Goal: Information Seeking & Learning: Learn about a topic

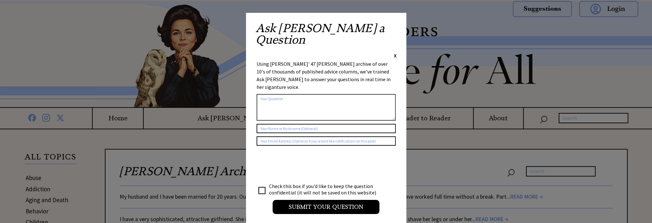
click at [394, 52] on span "X" at bounding box center [395, 55] width 3 height 6
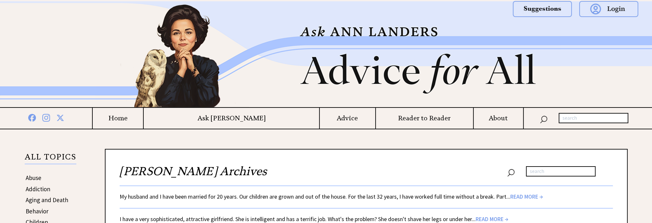
click at [394, 25] on img at bounding box center [326, 54] width 462 height 106
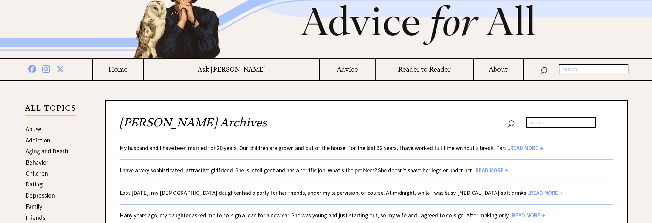
scroll to position [67, 0]
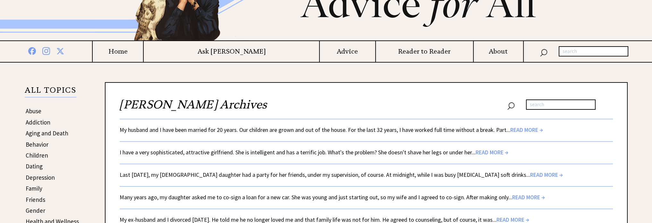
click at [524, 128] on span "READ MORE →" at bounding box center [526, 129] width 33 height 7
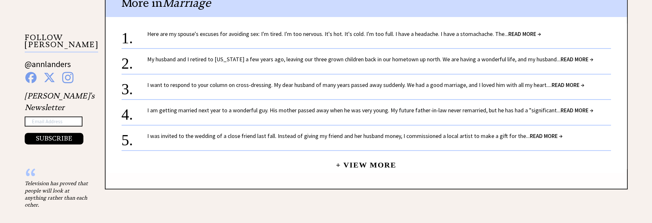
scroll to position [692, 0]
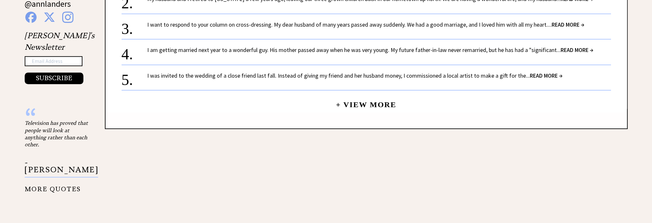
click at [360, 103] on link "+ View More" at bounding box center [366, 102] width 60 height 14
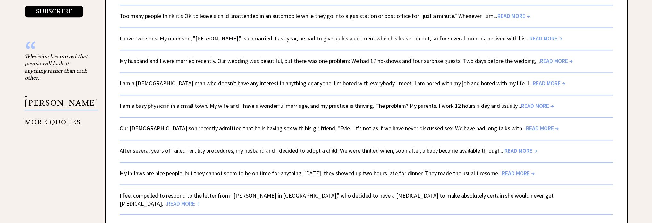
scroll to position [1020, 0]
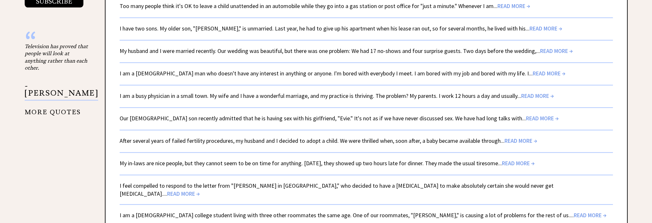
click at [574, 211] on span "READ MORE →" at bounding box center [590, 214] width 33 height 7
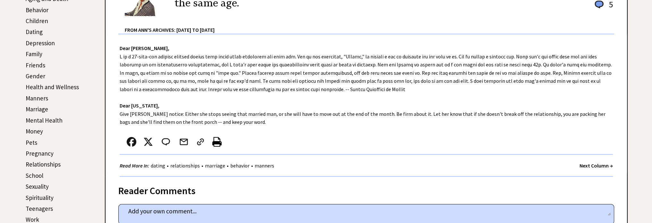
scroll to position [204, 0]
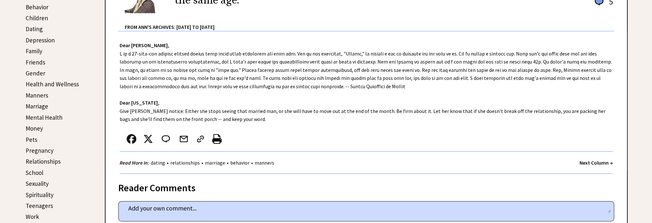
drag, startPoint x: 657, startPoint y: 34, endPoint x: 656, endPoint y: 69, distance: 35.3
